Goal: Task Accomplishment & Management: Manage account settings

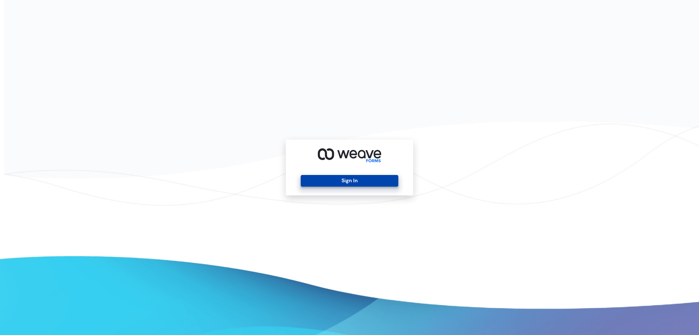
click at [357, 179] on button "Sign In" at bounding box center [349, 181] width 97 height 12
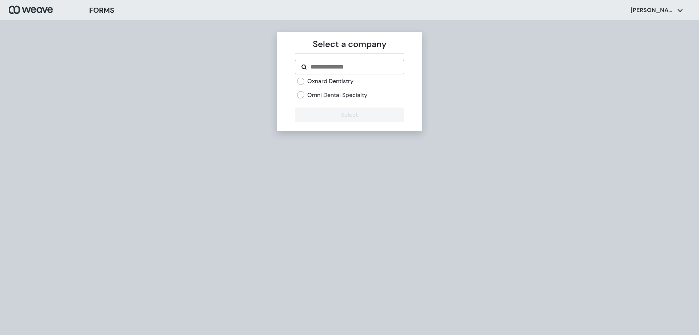
click at [324, 83] on label "Oxnard Dentistry" at bounding box center [330, 81] width 46 height 8
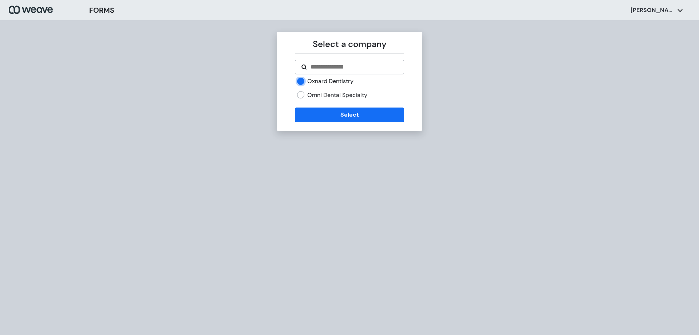
click at [324, 93] on label "Omni Dental Specialty" at bounding box center [337, 95] width 60 height 8
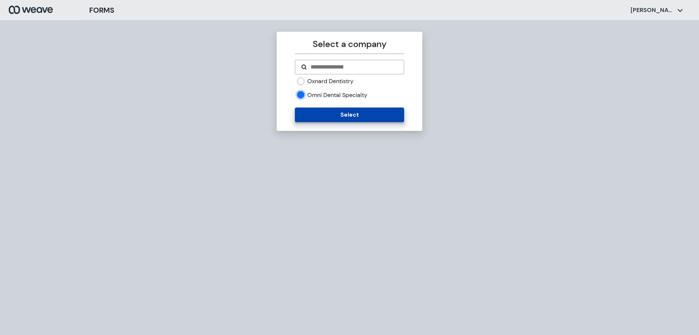
click at [326, 107] on button "Select" at bounding box center [349, 114] width 109 height 15
